Goal: Task Accomplishment & Management: Manage account settings

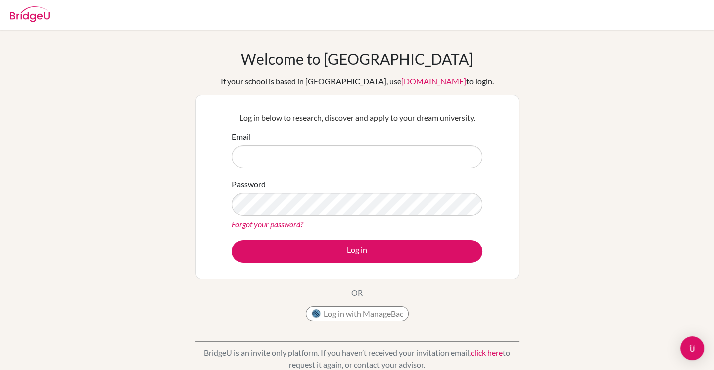
type input "[EMAIL_ADDRESS][DOMAIN_NAME]"
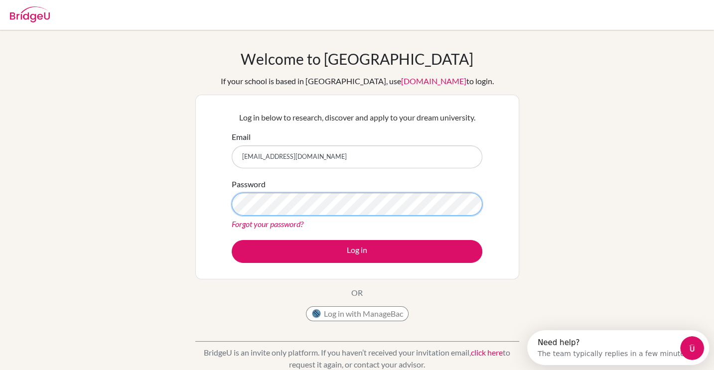
click at [232, 240] on button "Log in" at bounding box center [357, 251] width 251 height 23
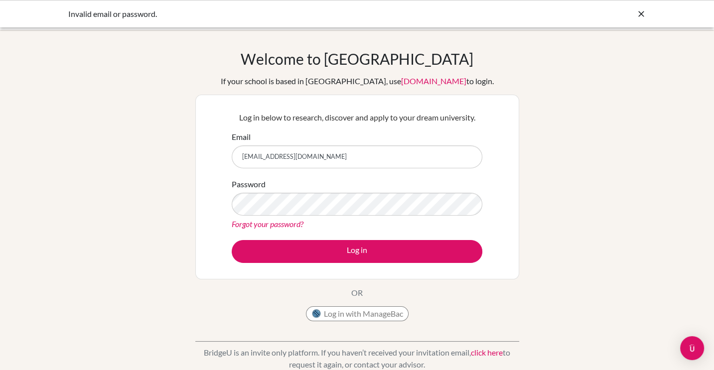
click at [293, 221] on link "Forgot your password?" at bounding box center [268, 223] width 72 height 9
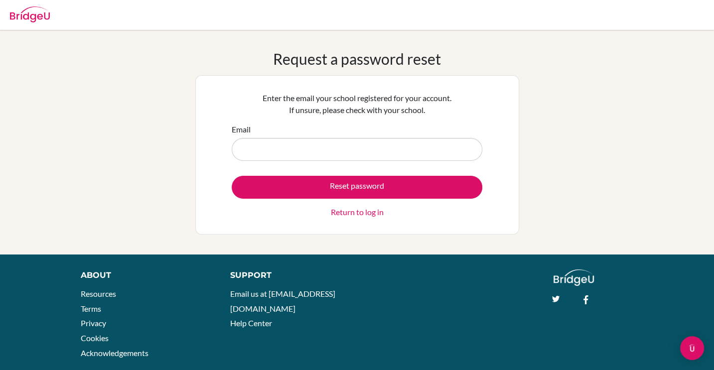
click at [339, 145] on input "Email" at bounding box center [357, 149] width 251 height 23
type input "023neb831@sxc.edu.np"
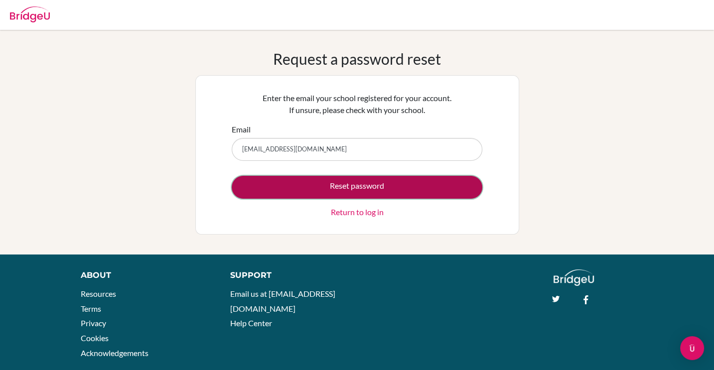
click at [324, 191] on button "Reset password" at bounding box center [357, 187] width 251 height 23
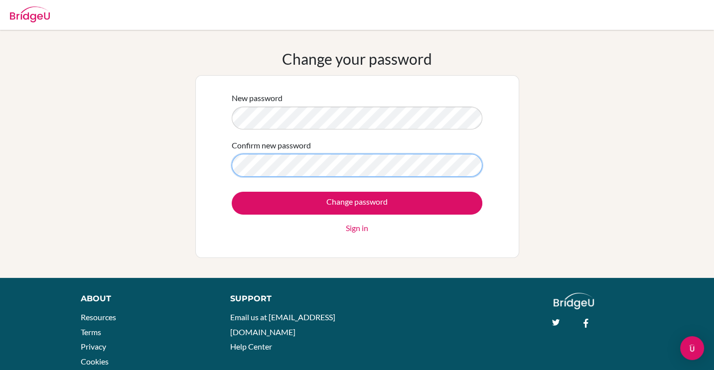
click at [232, 192] on input "Change password" at bounding box center [357, 203] width 251 height 23
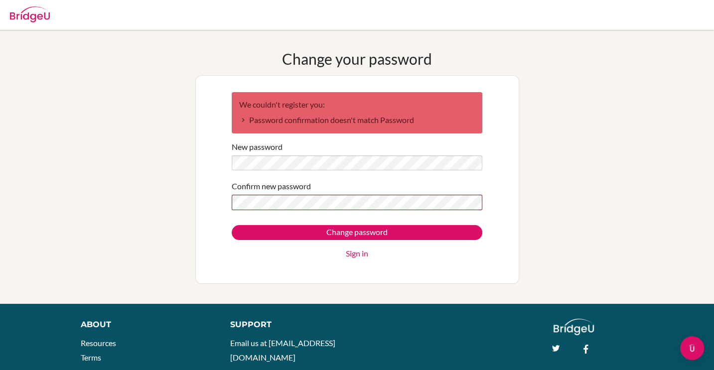
click at [232, 225] on input "Change password" at bounding box center [357, 232] width 251 height 15
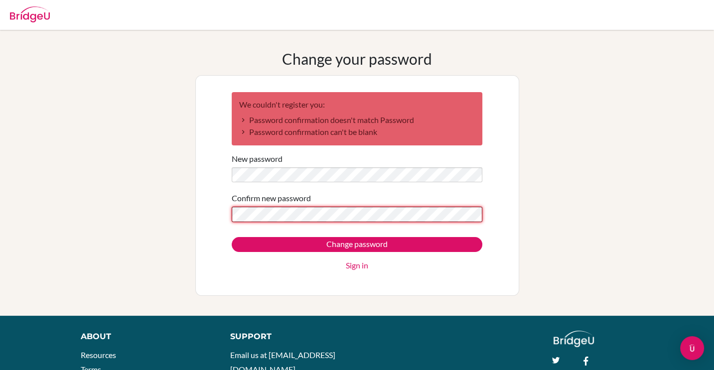
click at [232, 237] on input "Change password" at bounding box center [357, 244] width 251 height 15
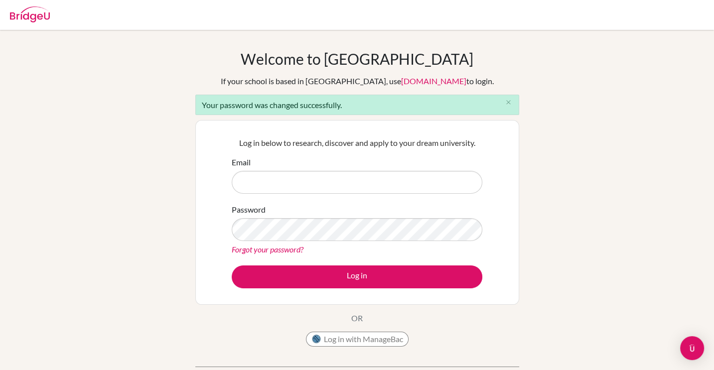
click at [308, 182] on input "Email" at bounding box center [357, 182] width 251 height 23
type input "[EMAIL_ADDRESS][DOMAIN_NAME]"
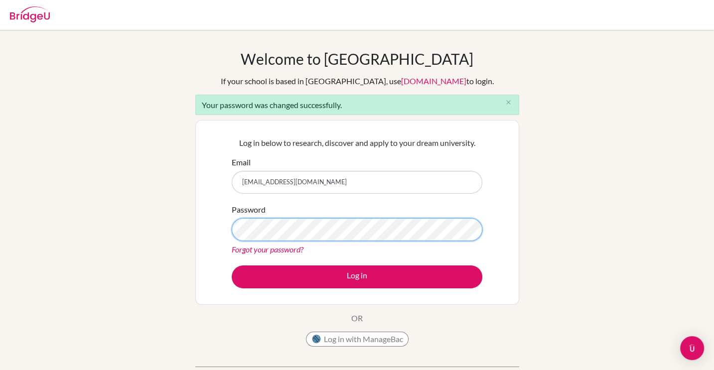
click at [232, 266] on button "Log in" at bounding box center [357, 277] width 251 height 23
